Goal: Transaction & Acquisition: Purchase product/service

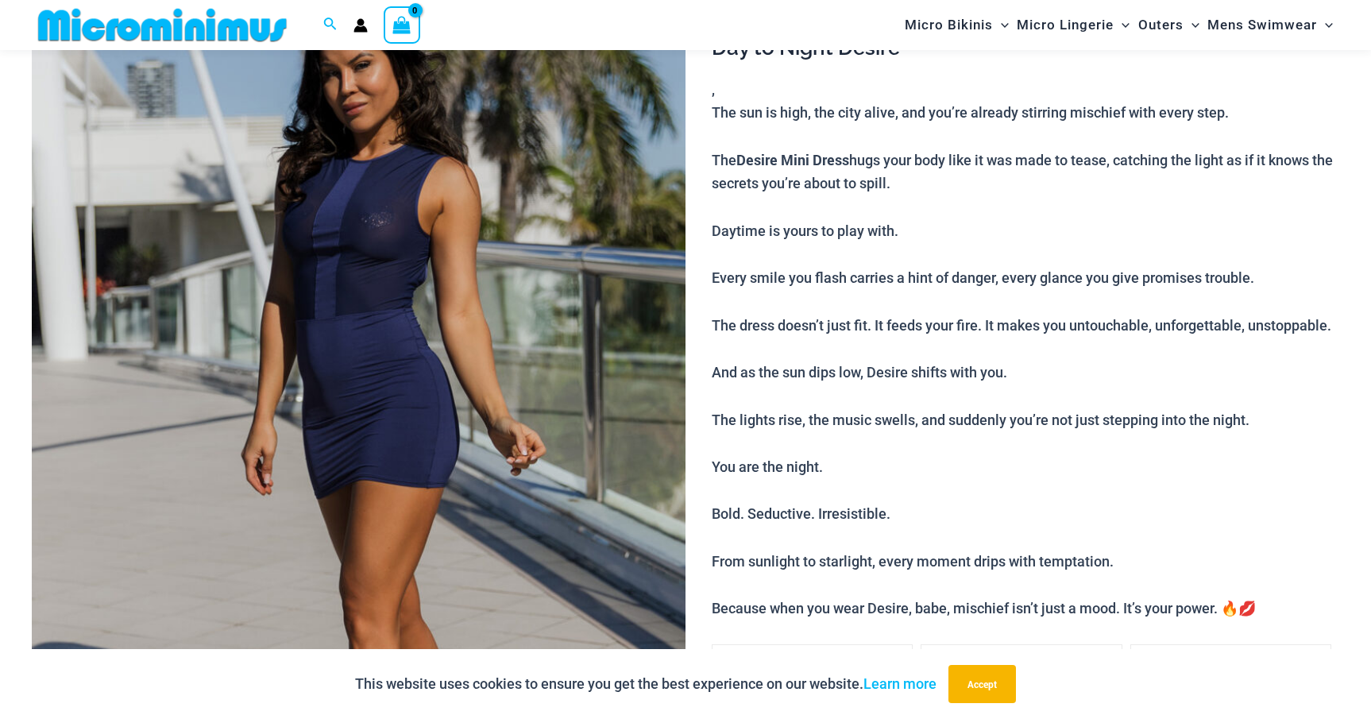
scroll to position [196, 0]
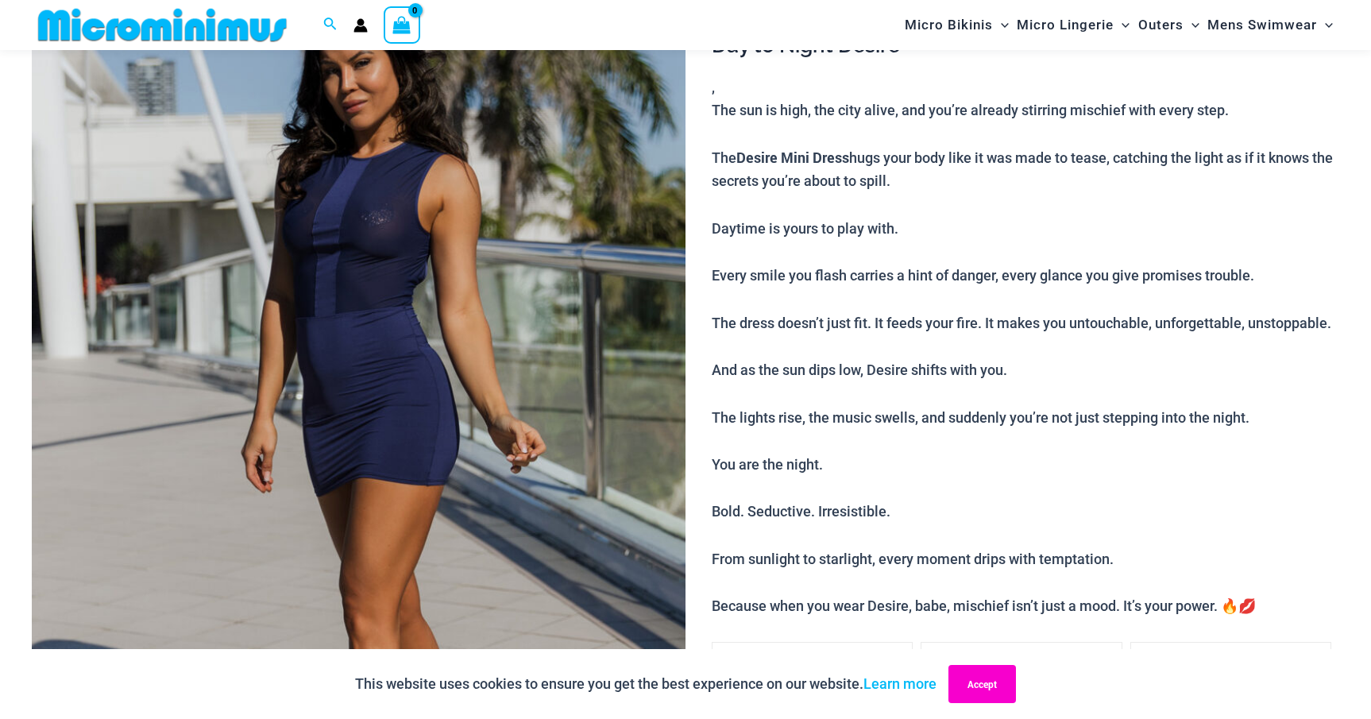
click at [998, 694] on button "Accept" at bounding box center [983, 684] width 68 height 38
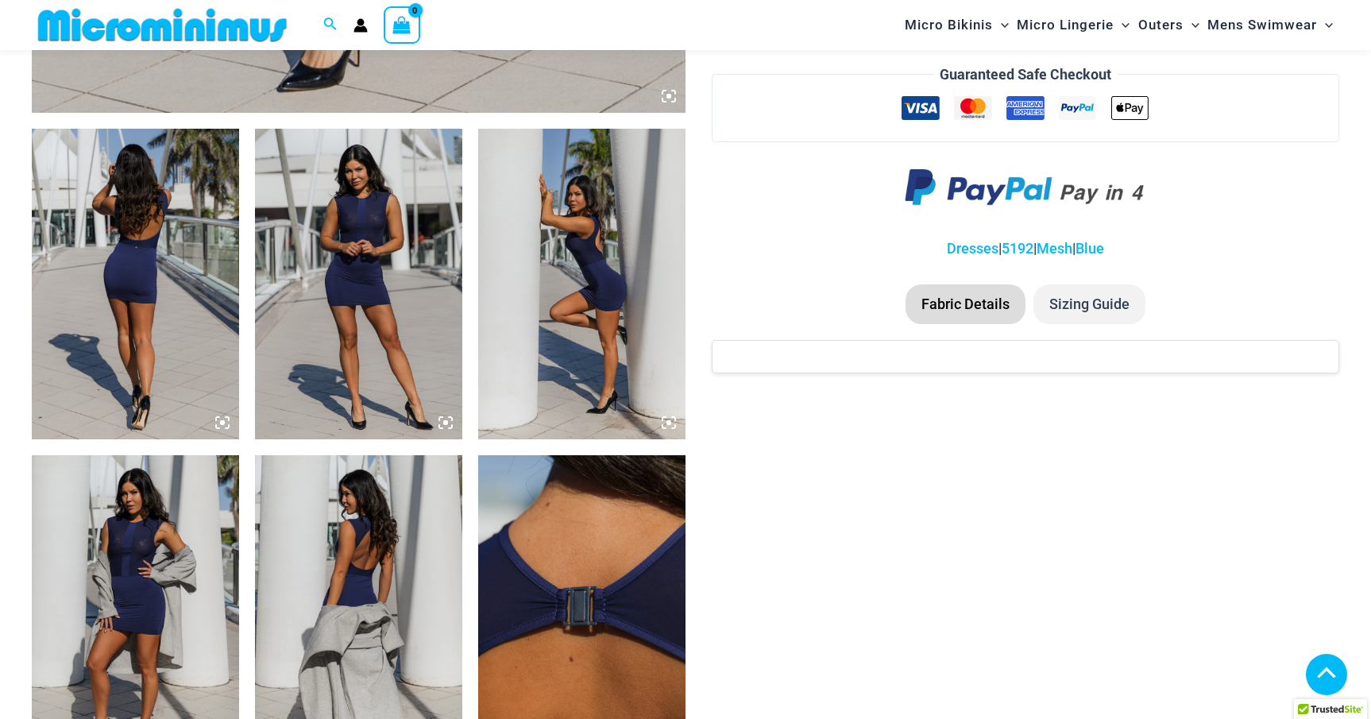
scroll to position [1018, 0]
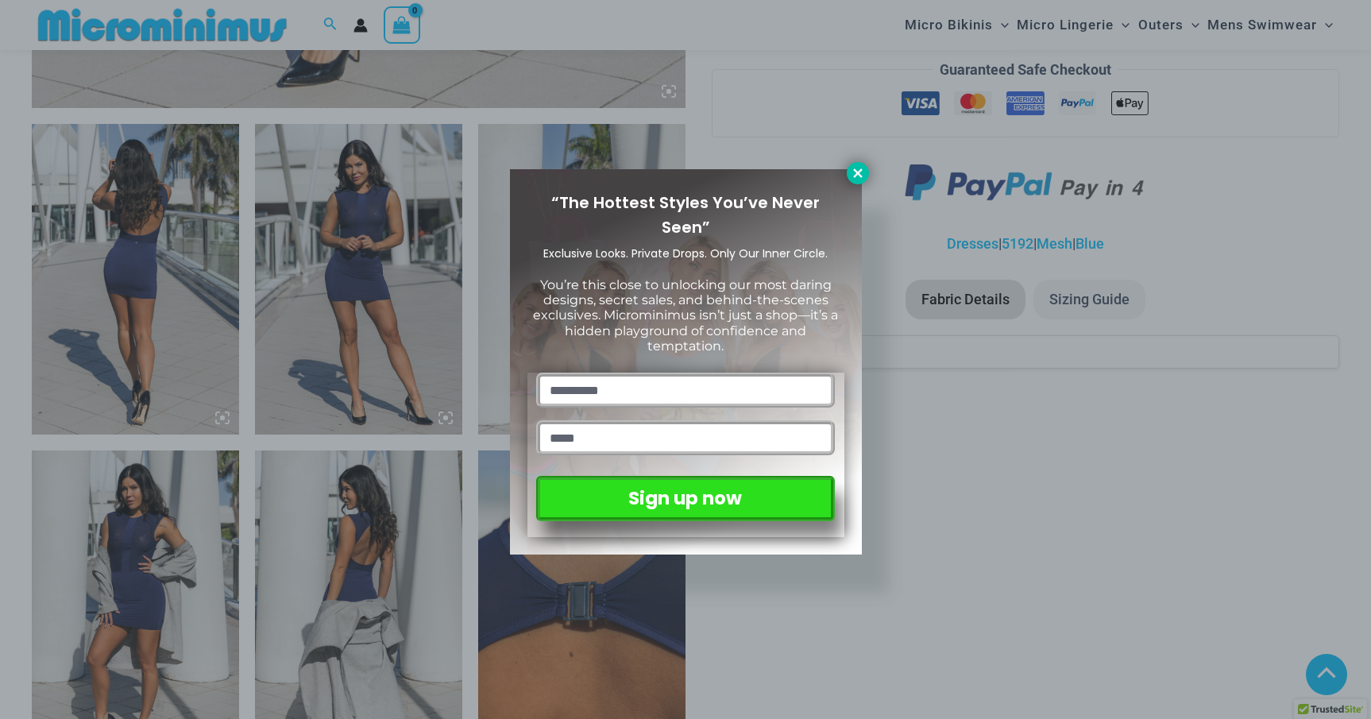
click at [856, 175] on icon at bounding box center [857, 172] width 9 height 9
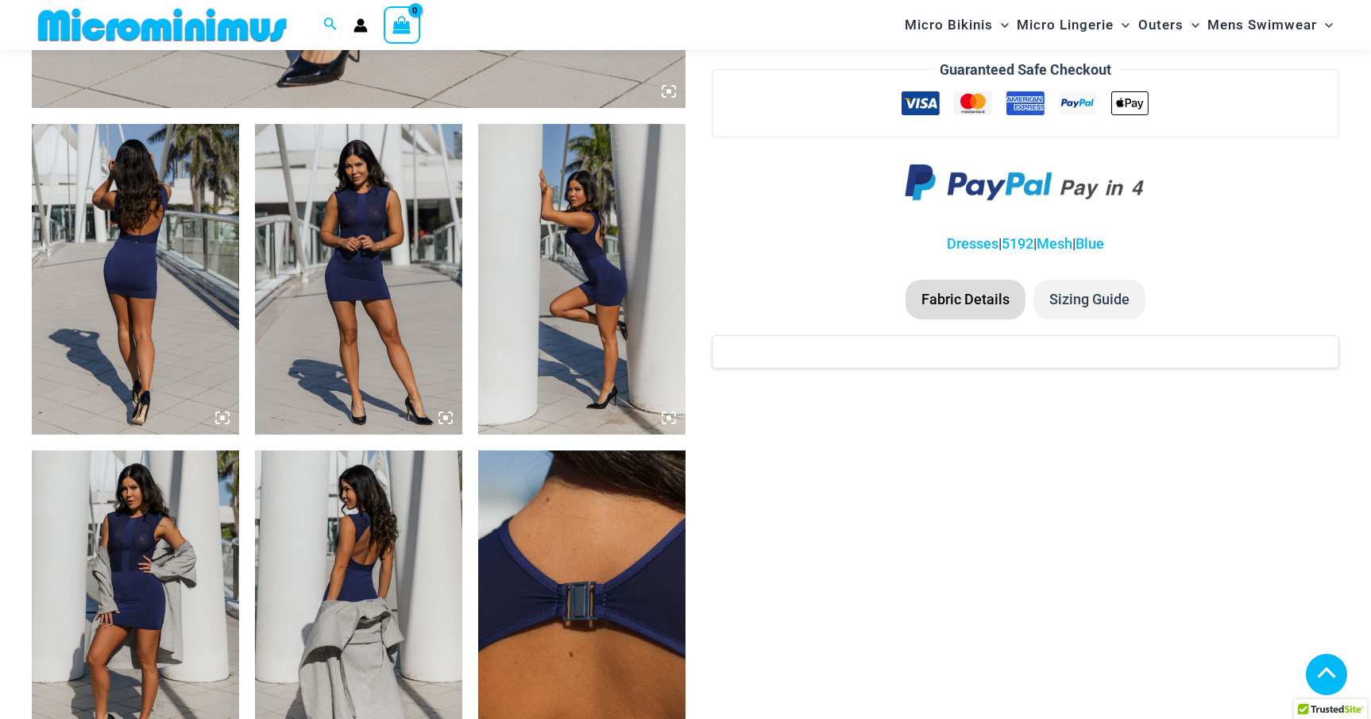
click at [408, 225] on img at bounding box center [358, 279] width 207 height 311
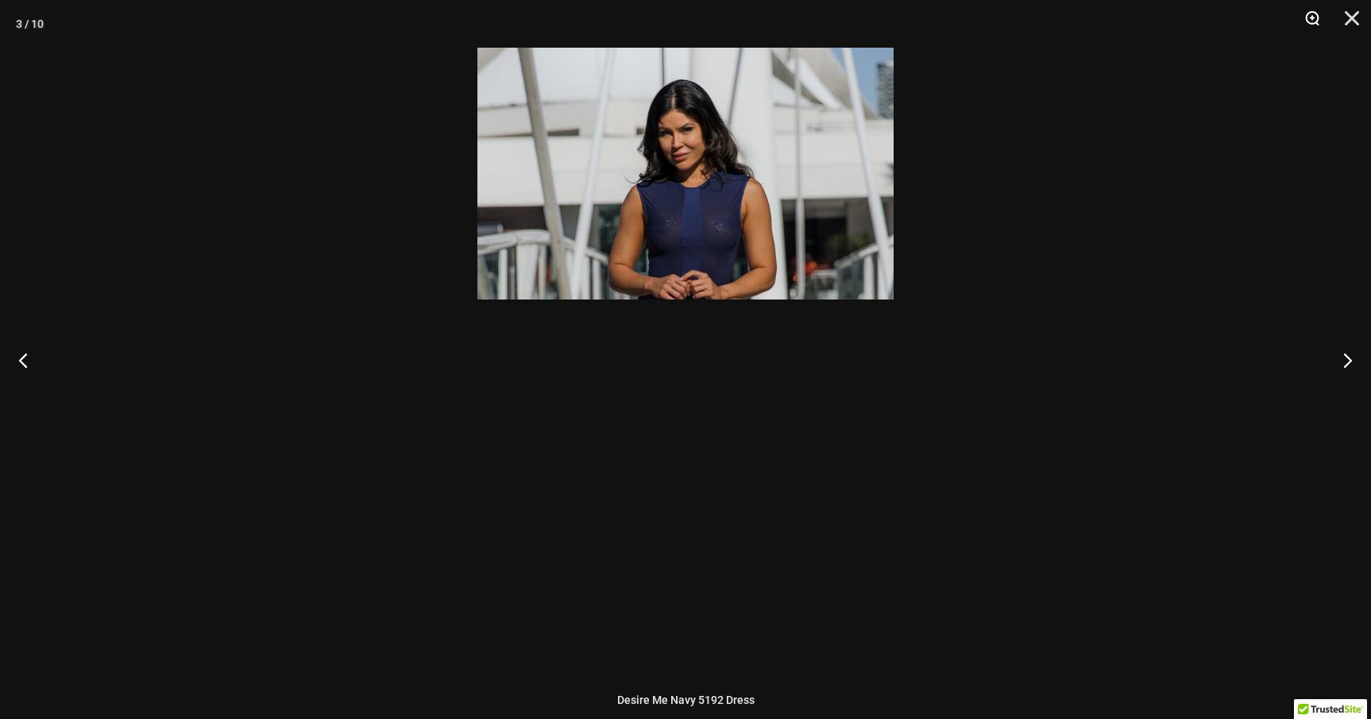
click at [1311, 15] on button "Zoom" at bounding box center [1307, 24] width 40 height 48
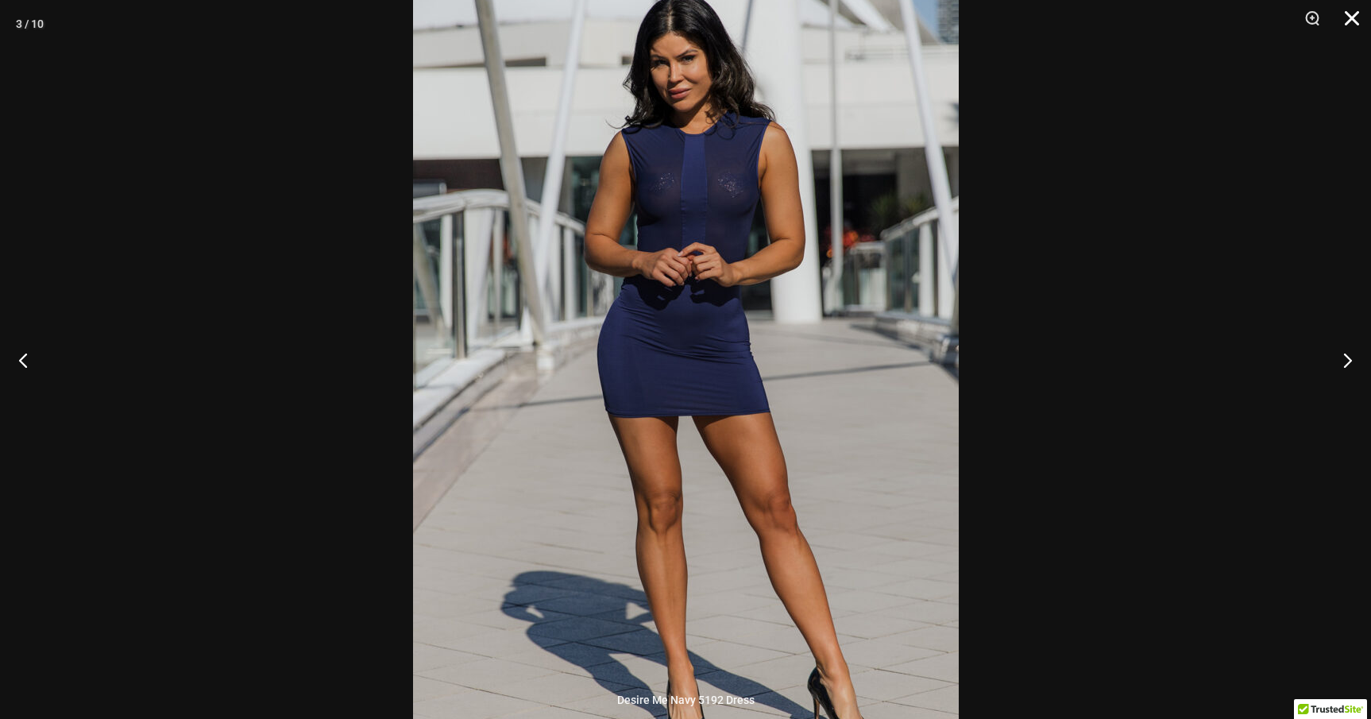
click at [1355, 13] on button "Close" at bounding box center [1347, 24] width 40 height 48
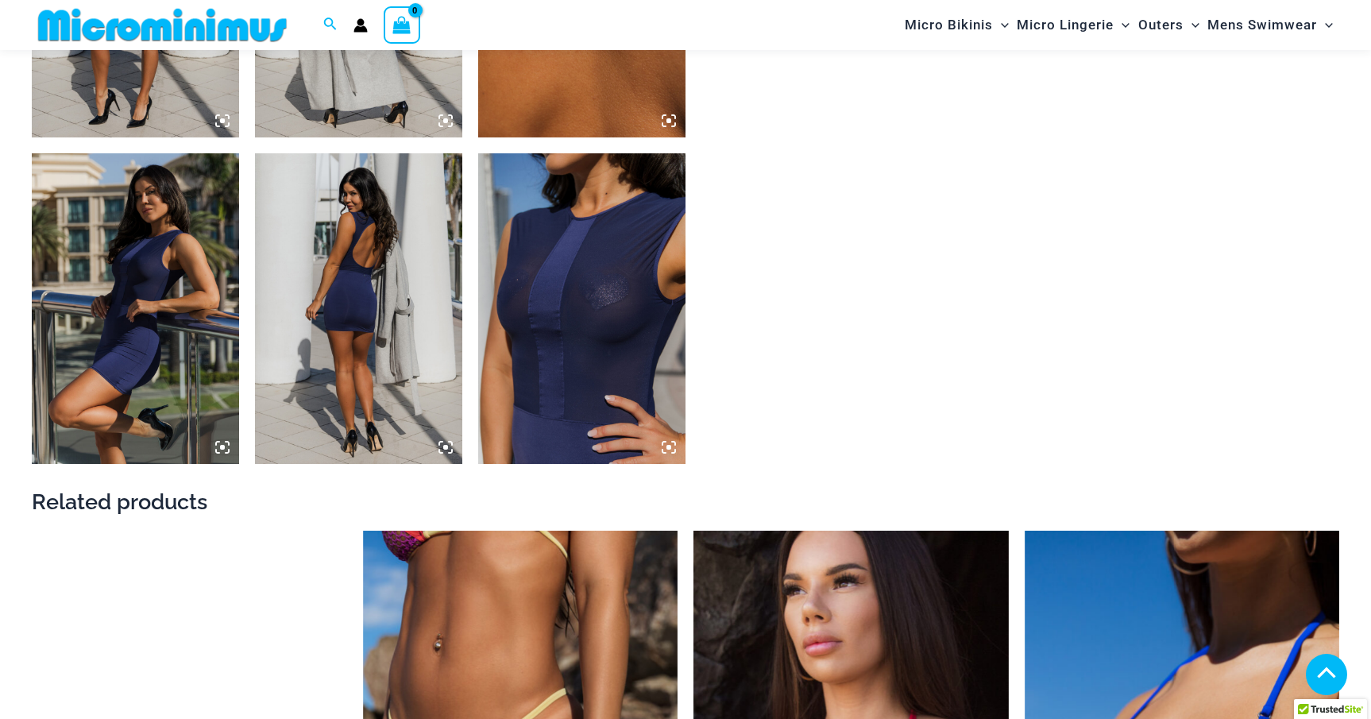
scroll to position [1672, 0]
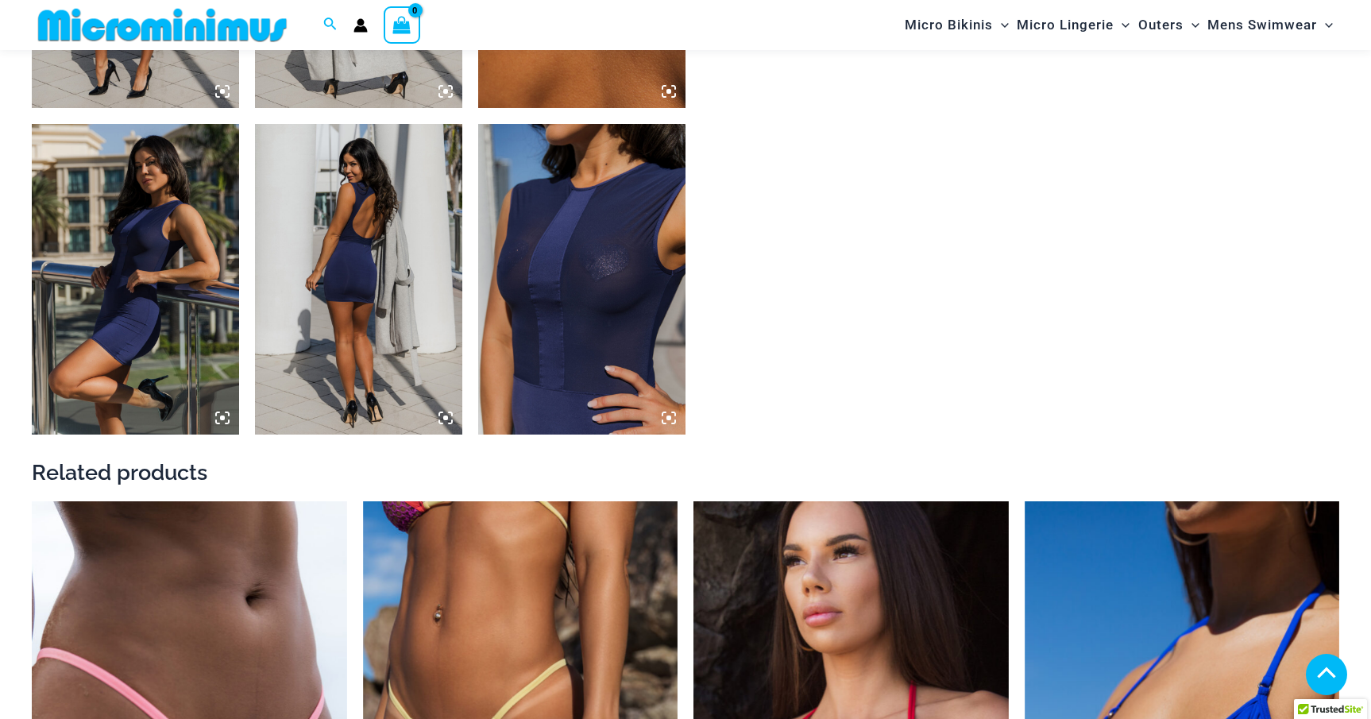
click at [623, 259] on img at bounding box center [581, 279] width 207 height 311
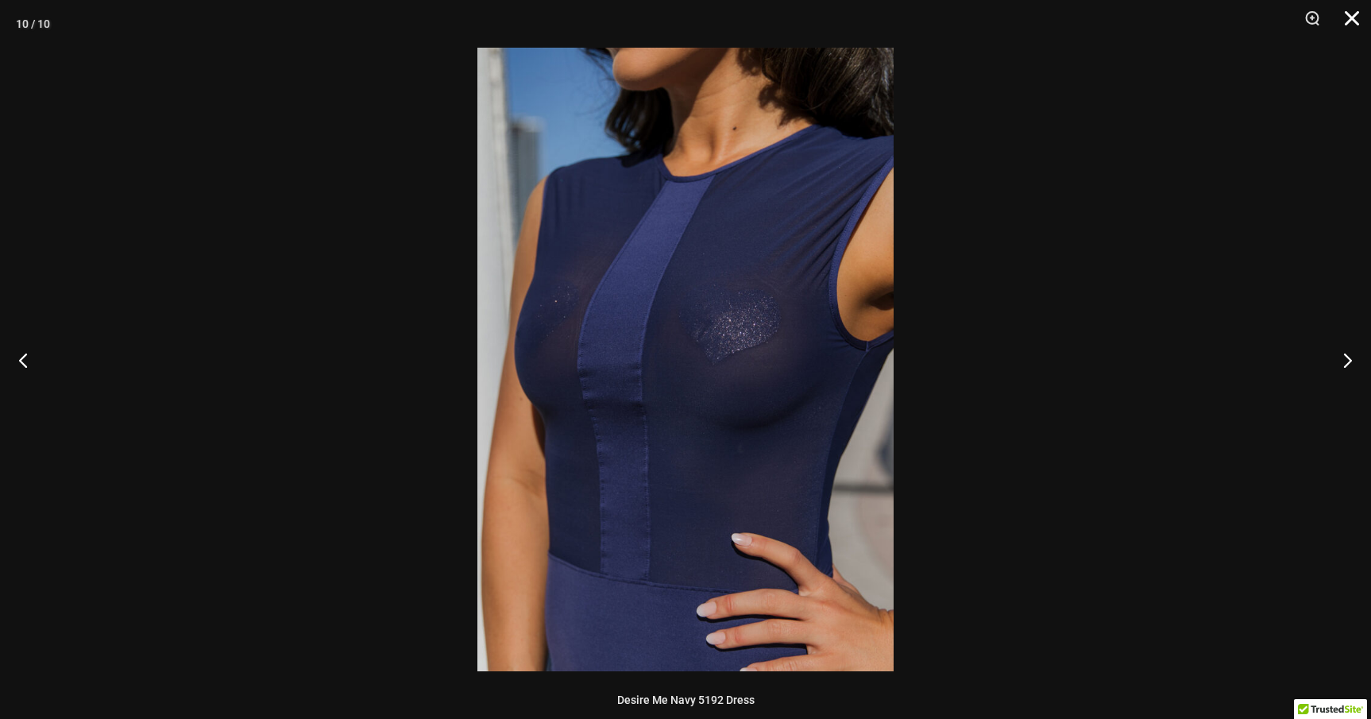
click at [1354, 23] on button "Close" at bounding box center [1347, 24] width 40 height 48
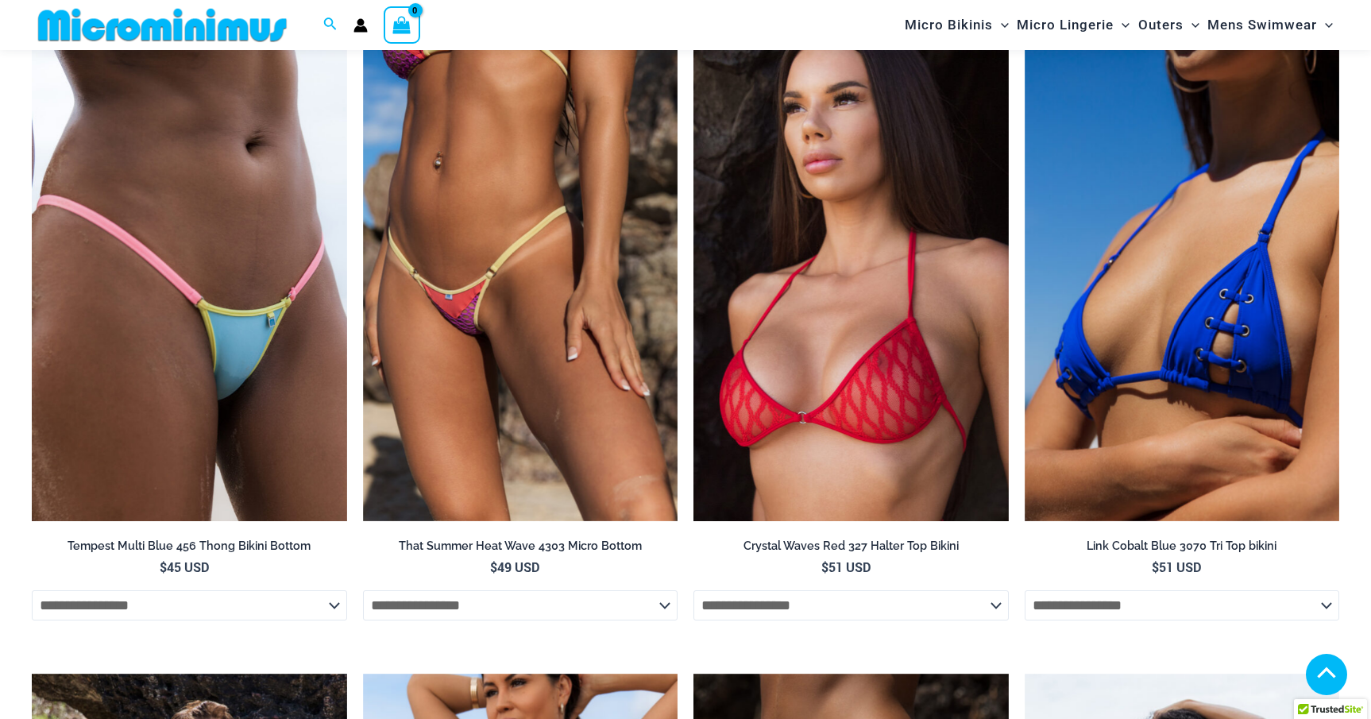
scroll to position [2141, 0]
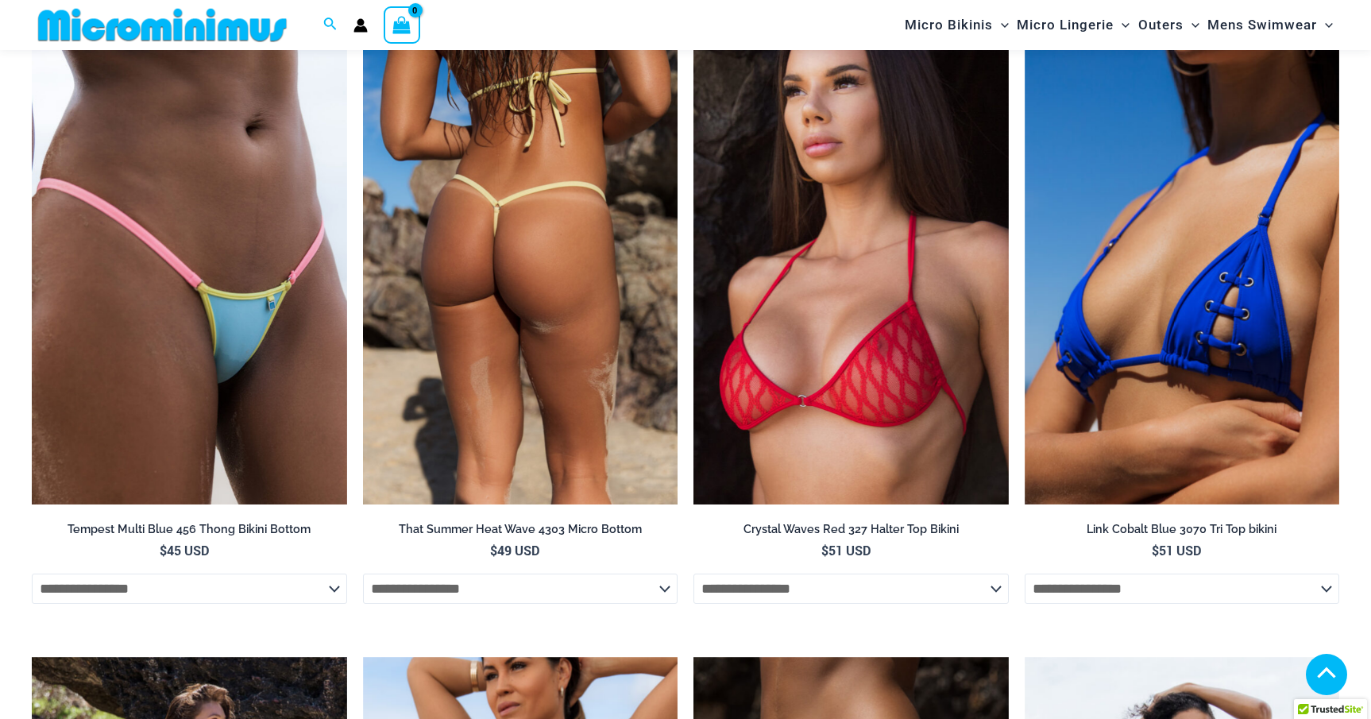
click at [512, 293] on img at bounding box center [520, 268] width 315 height 473
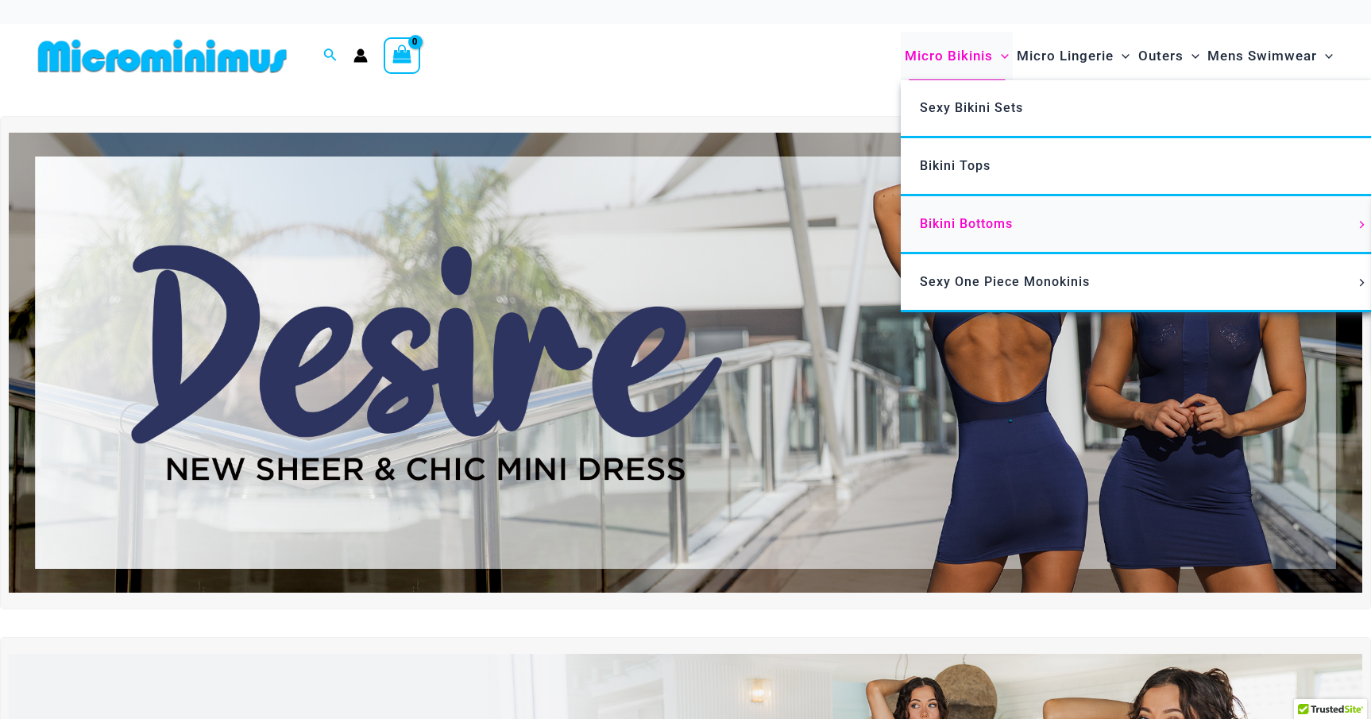
click at [982, 217] on span "Bikini Bottoms" at bounding box center [966, 223] width 93 height 15
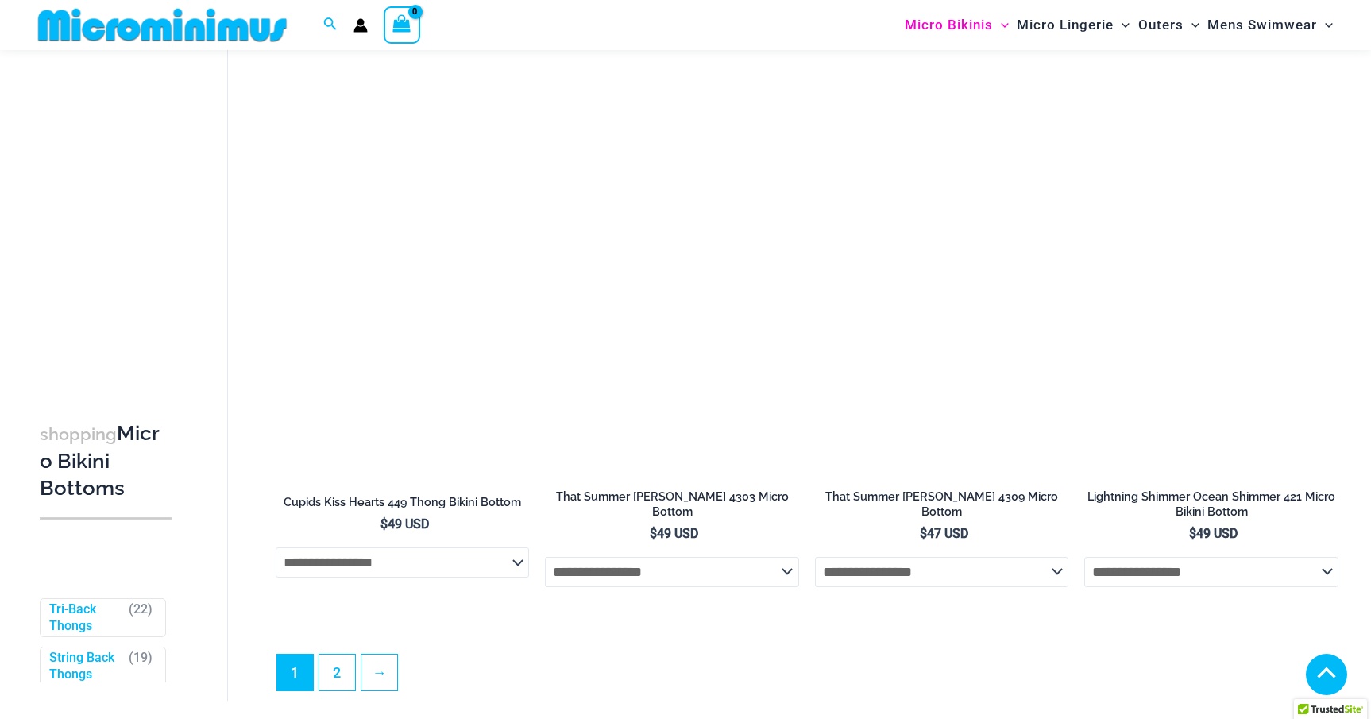
scroll to position [4574, 0]
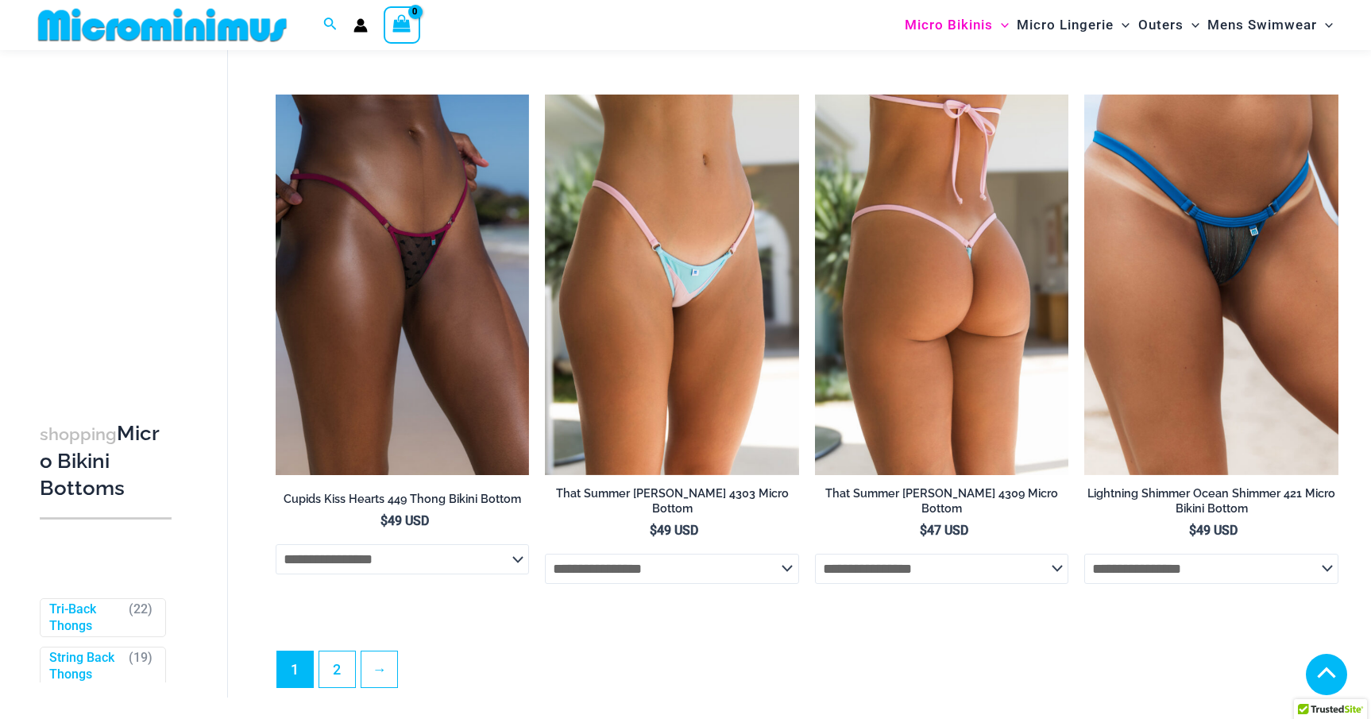
click at [956, 351] on img at bounding box center [942, 285] width 254 height 381
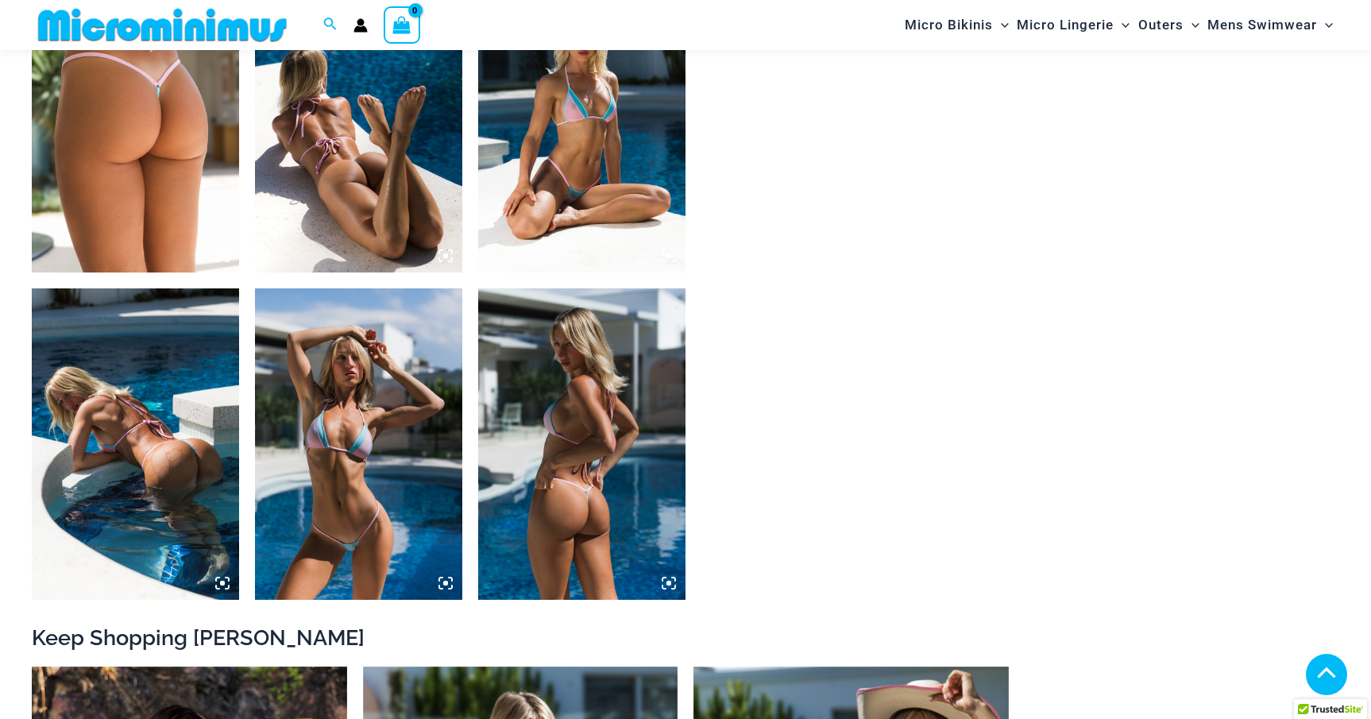
scroll to position [1183, 0]
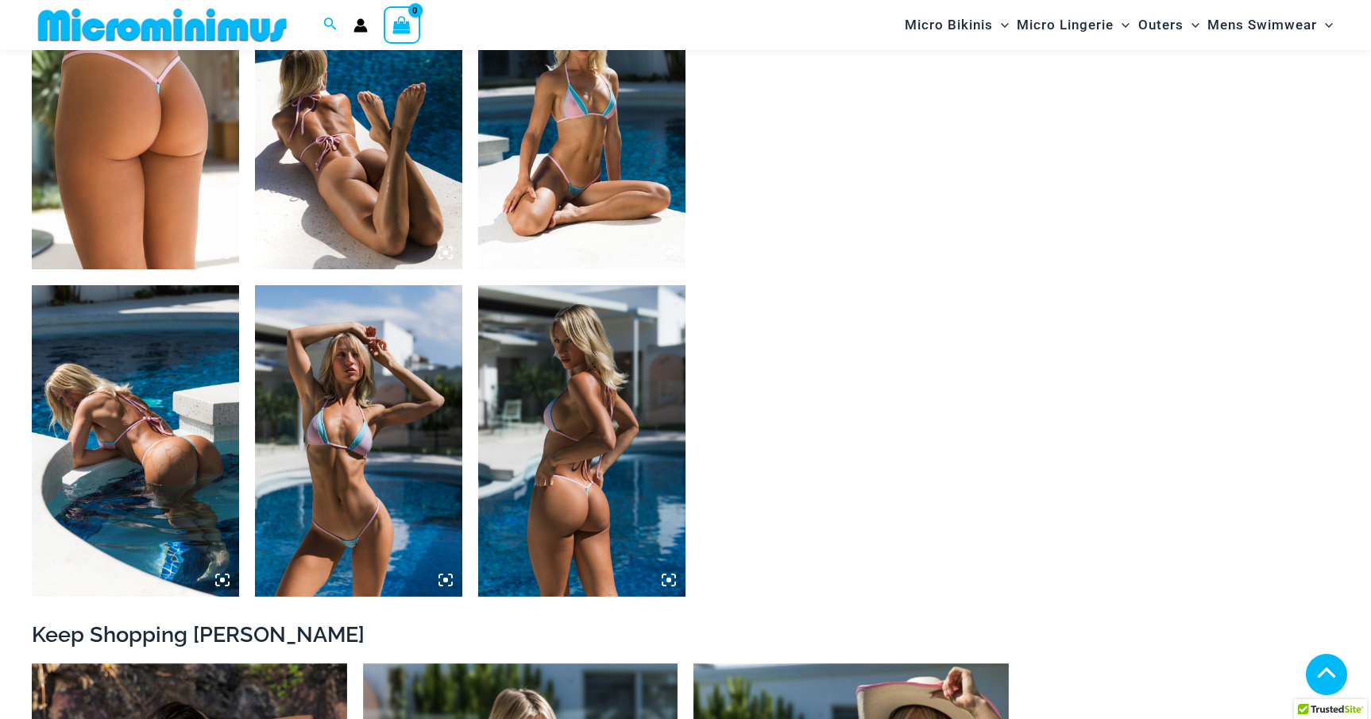
click at [590, 169] on img at bounding box center [581, 114] width 207 height 311
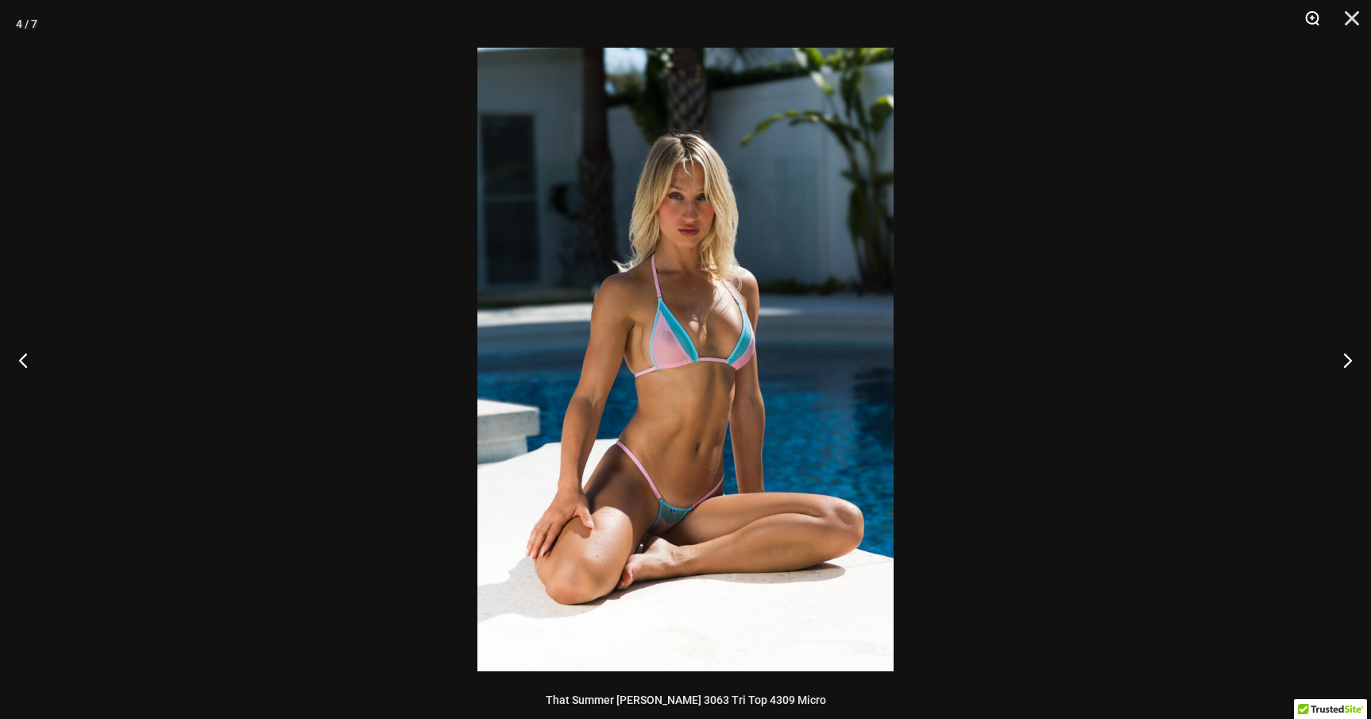
click at [1310, 11] on button "Zoom" at bounding box center [1307, 24] width 40 height 48
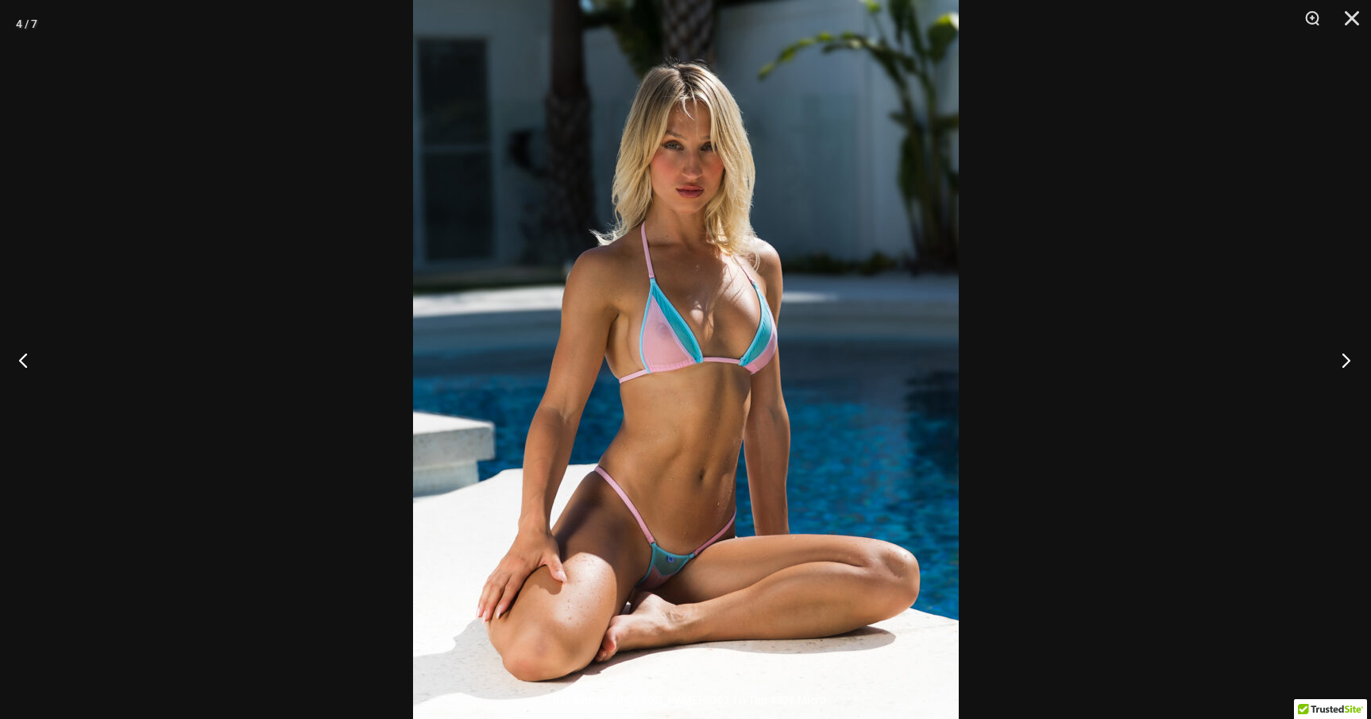
click at [1355, 359] on button "Next" at bounding box center [1342, 359] width 60 height 79
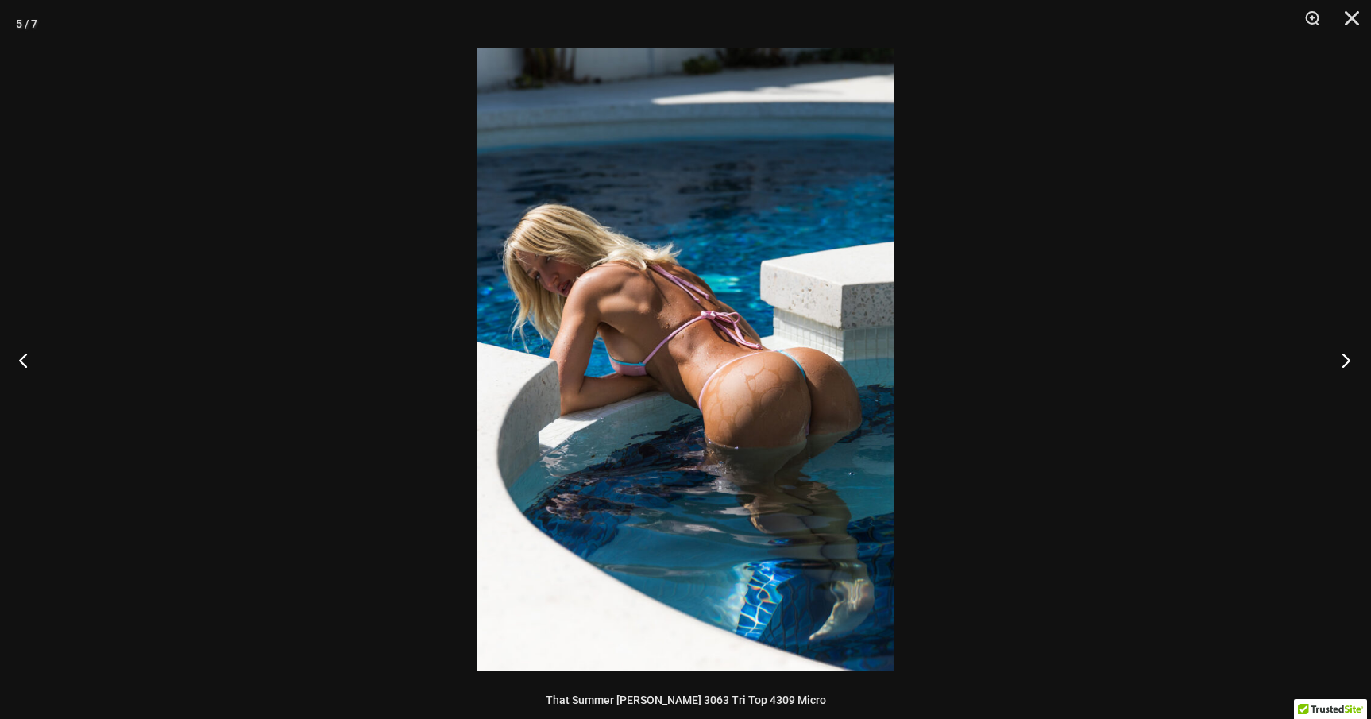
click at [1355, 359] on button "Next" at bounding box center [1342, 359] width 60 height 79
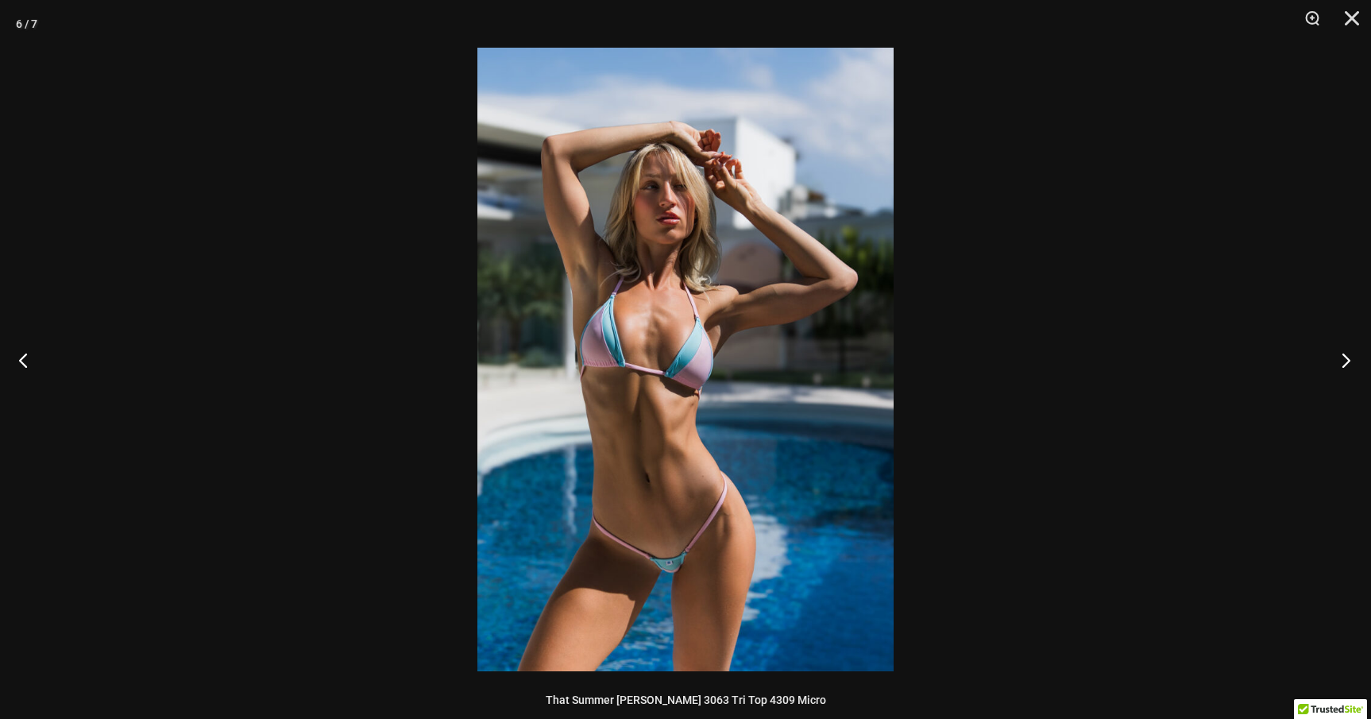
click at [1355, 359] on button "Next" at bounding box center [1342, 359] width 60 height 79
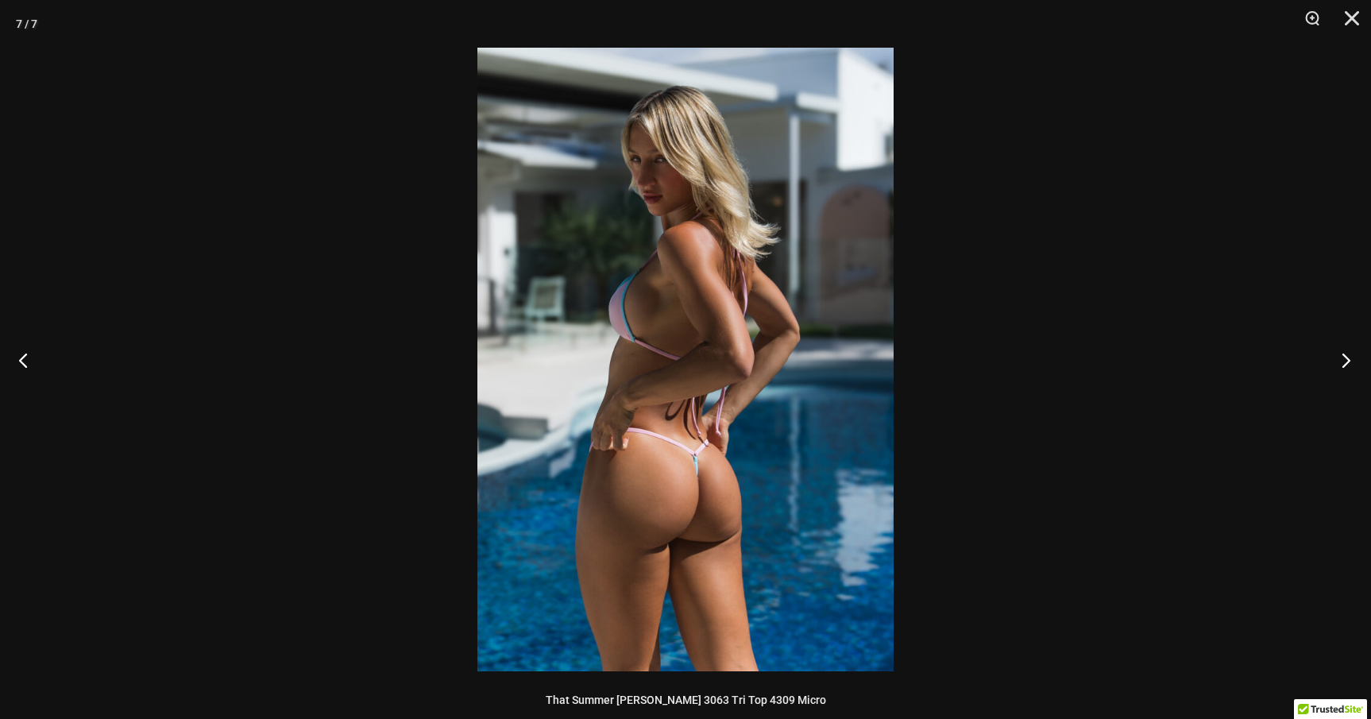
click at [1355, 359] on button "Next" at bounding box center [1342, 359] width 60 height 79
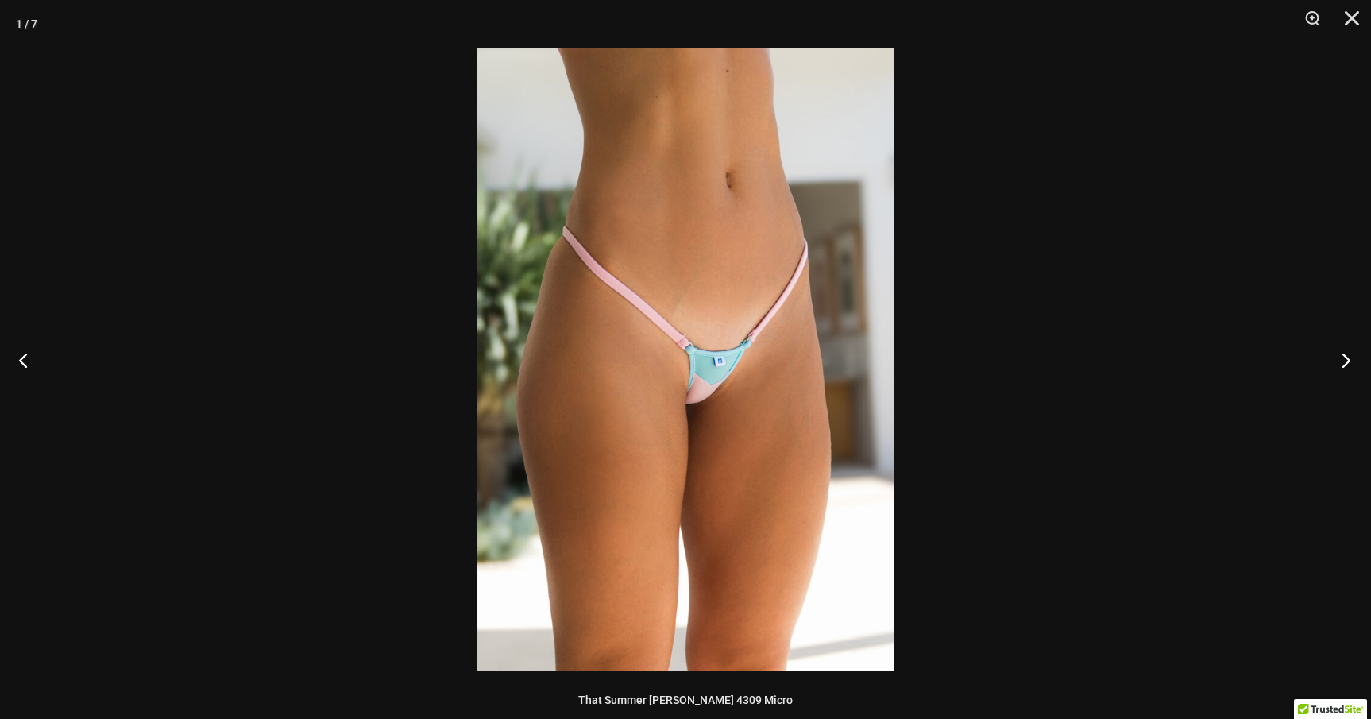
click at [1355, 359] on button "Next" at bounding box center [1342, 359] width 60 height 79
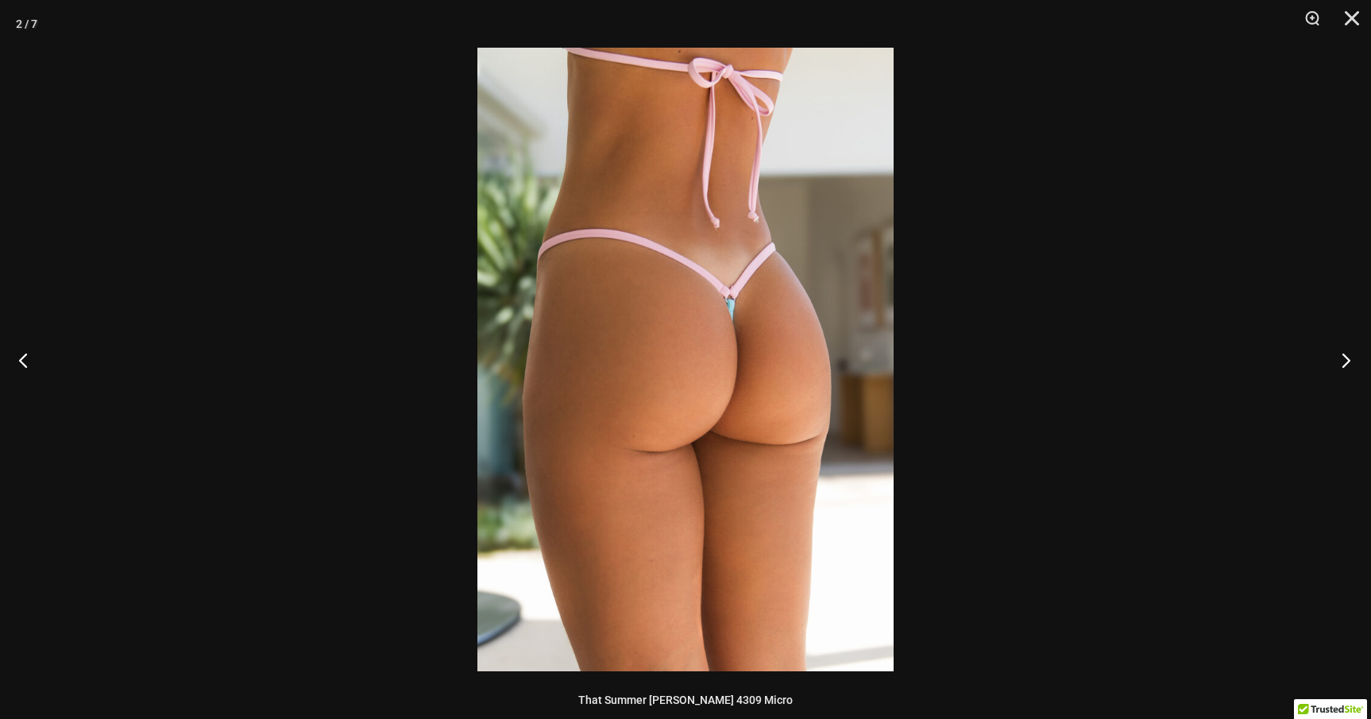
click at [1355, 359] on button "Next" at bounding box center [1342, 359] width 60 height 79
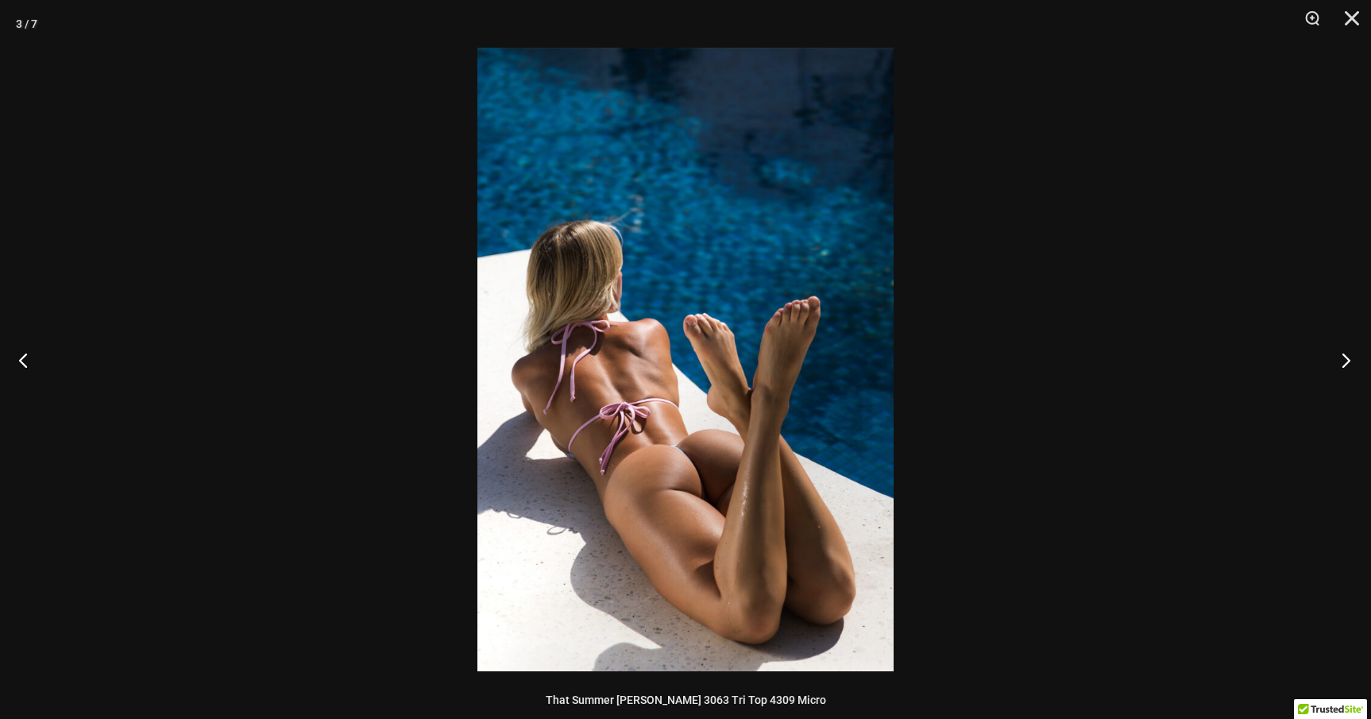
click at [1355, 359] on button "Next" at bounding box center [1342, 359] width 60 height 79
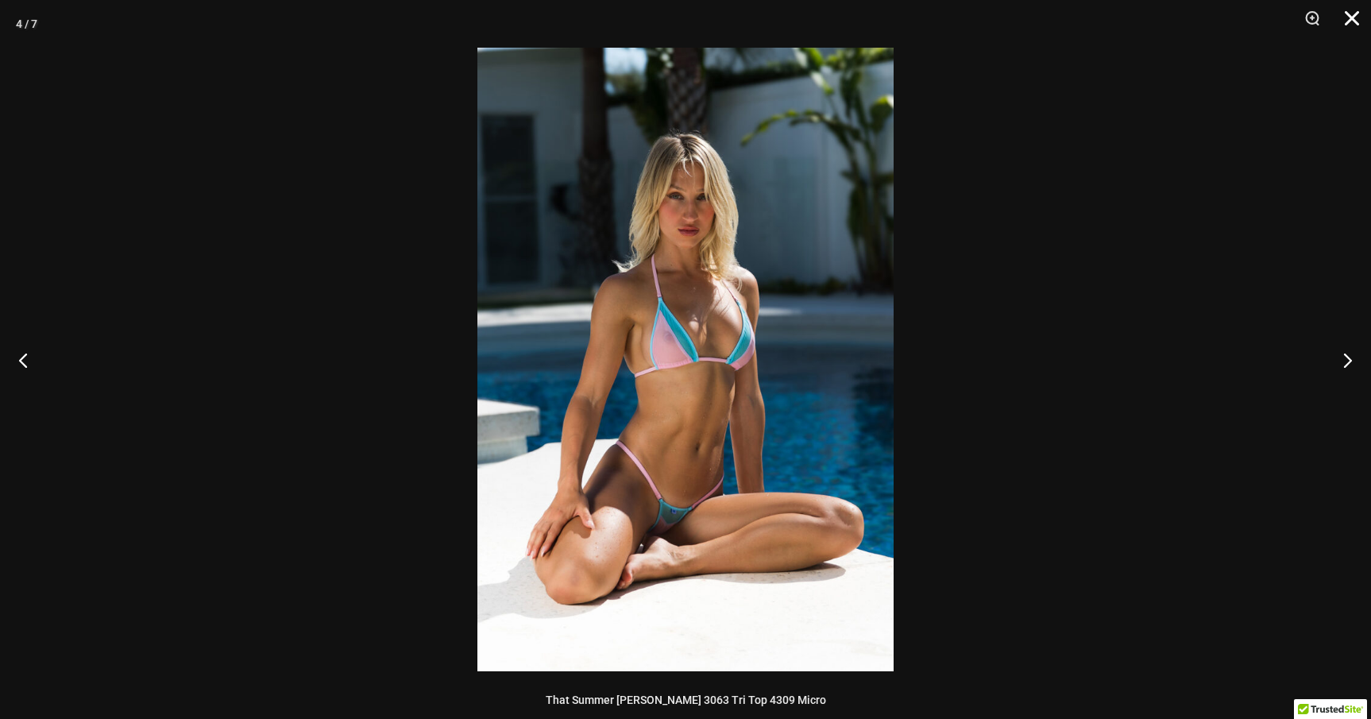
click at [1348, 19] on button "Close" at bounding box center [1347, 24] width 40 height 48
